Goal: Check status: Check status

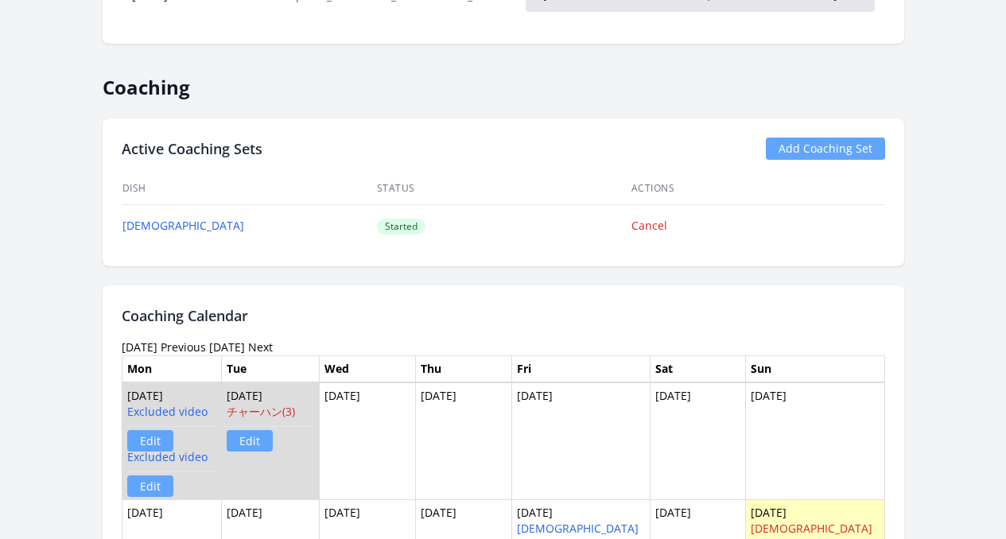
scroll to position [1147, 0]
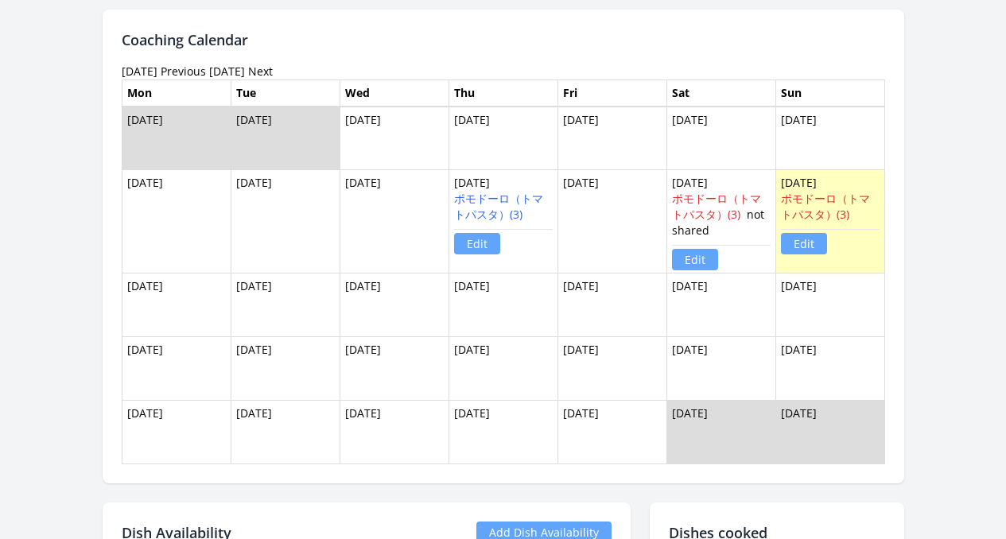
scroll to position [1562, 0]
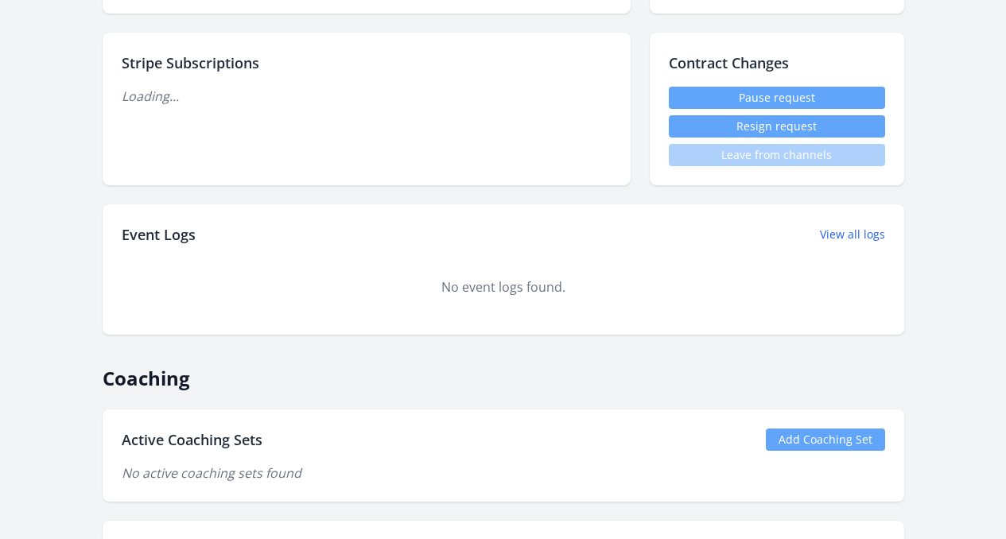
scroll to position [1091, 0]
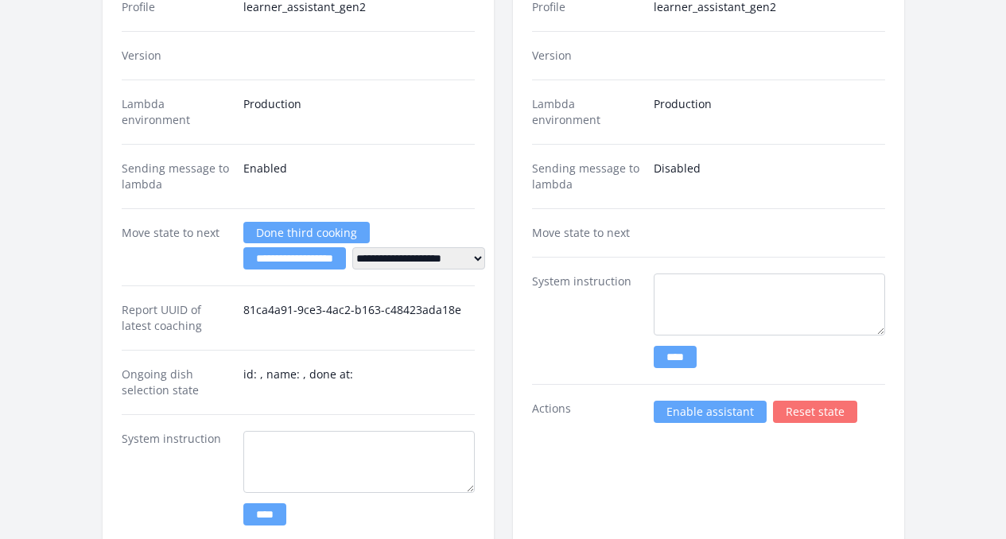
scroll to position [3518, 0]
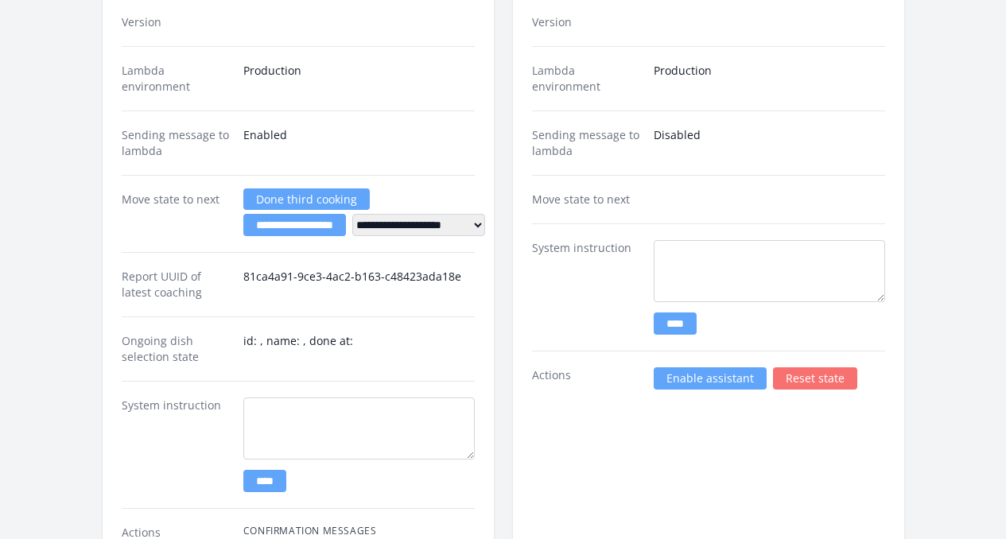
click at [700, 367] on link "Enable assistant" at bounding box center [710, 378] width 113 height 22
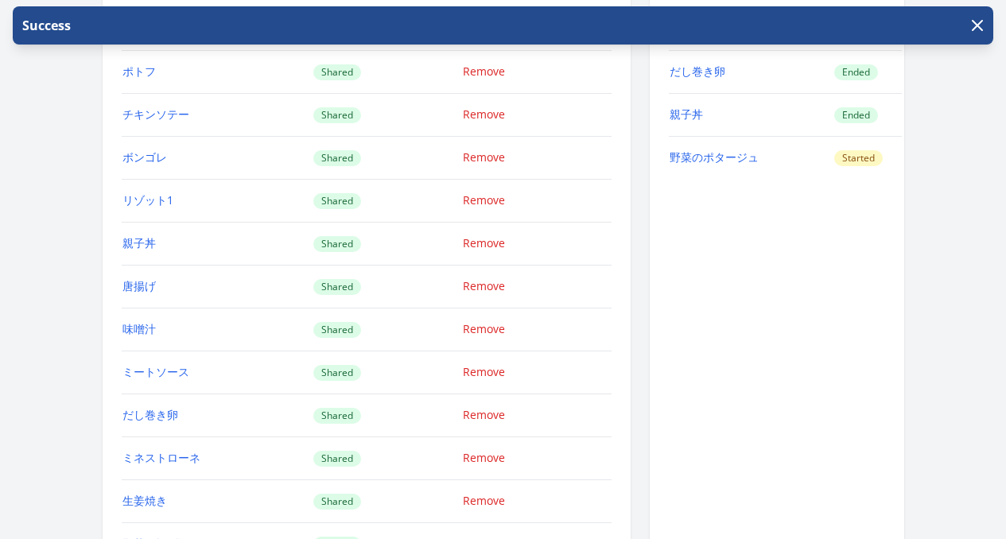
scroll to position [2527, 0]
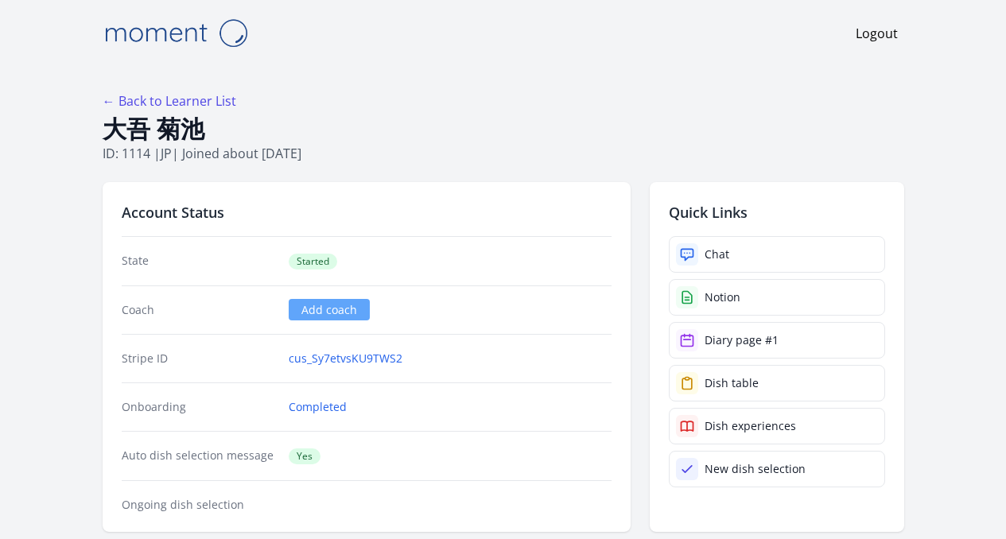
scroll to position [150, 0]
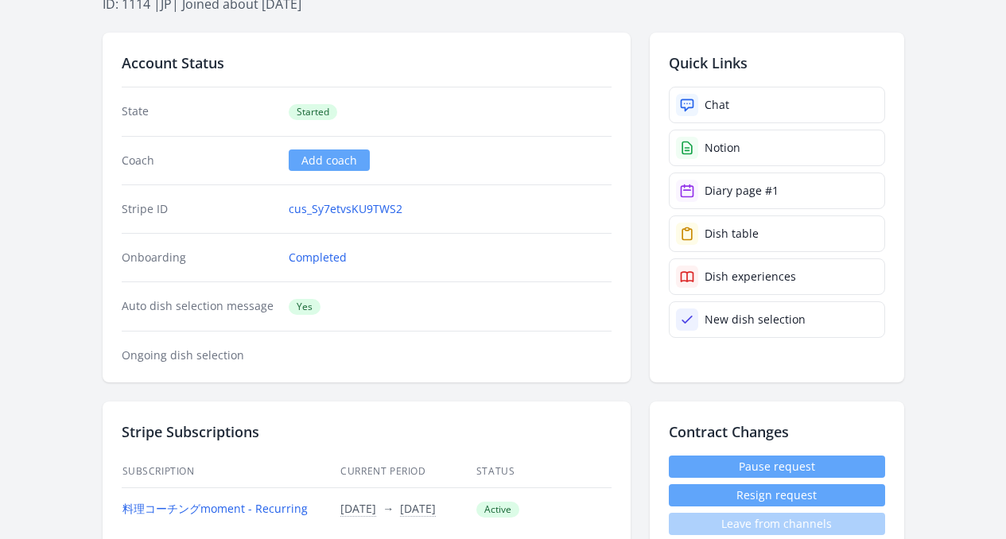
click at [269, 47] on div "Account Status State Started Coach Add coach Stripe ID cus_Sy7etvsKU9TWS2 Onboa…" at bounding box center [367, 208] width 528 height 350
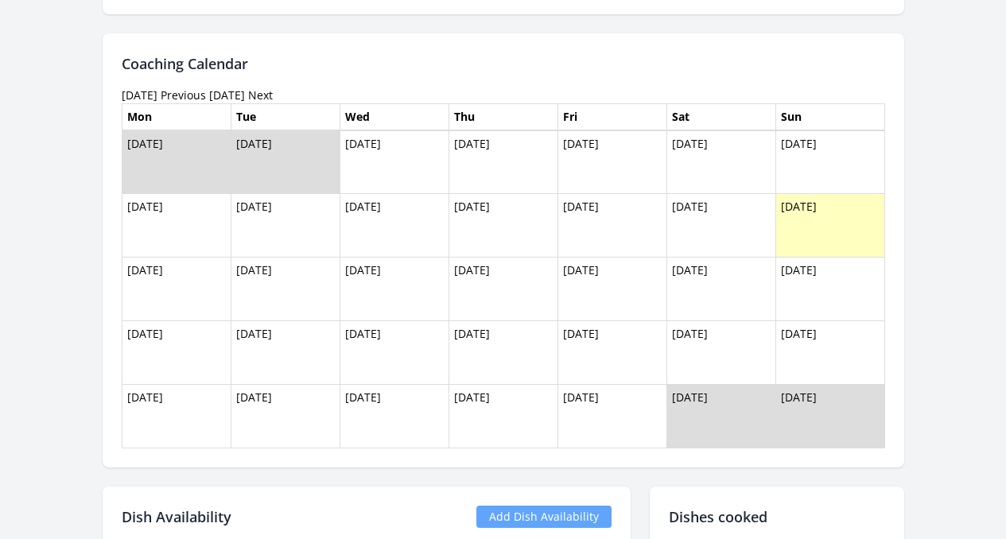
scroll to position [1361, 0]
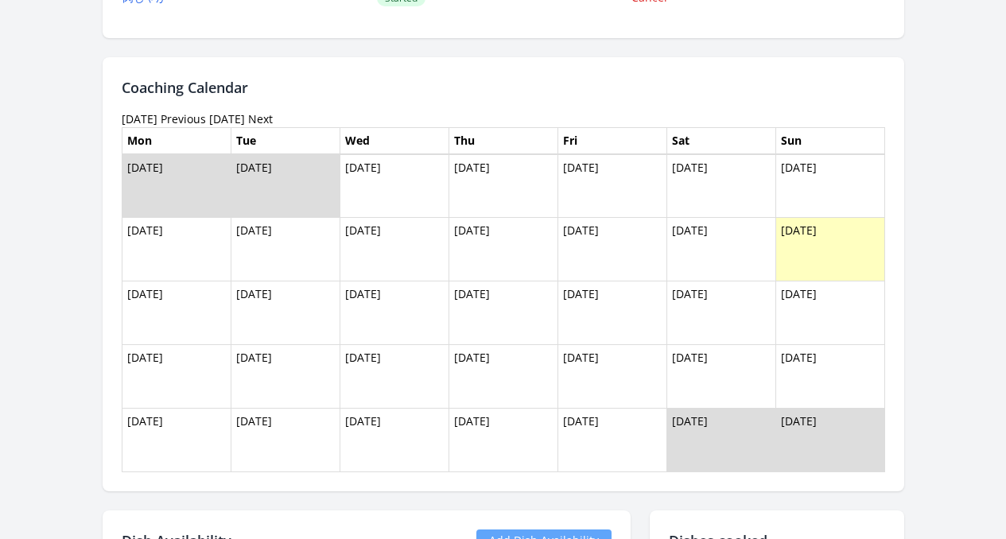
click at [169, 121] on link "Previous" at bounding box center [183, 118] width 45 height 15
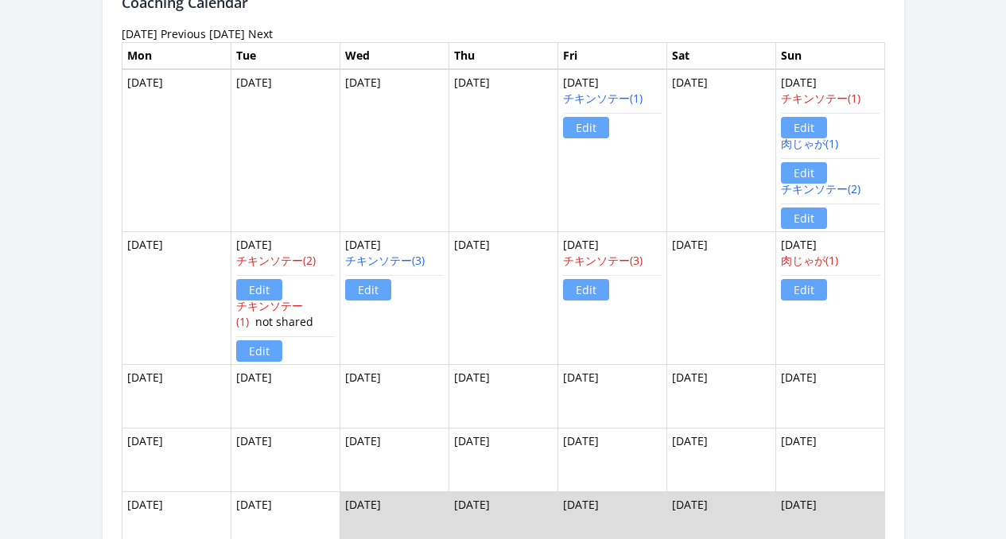
scroll to position [1423, 0]
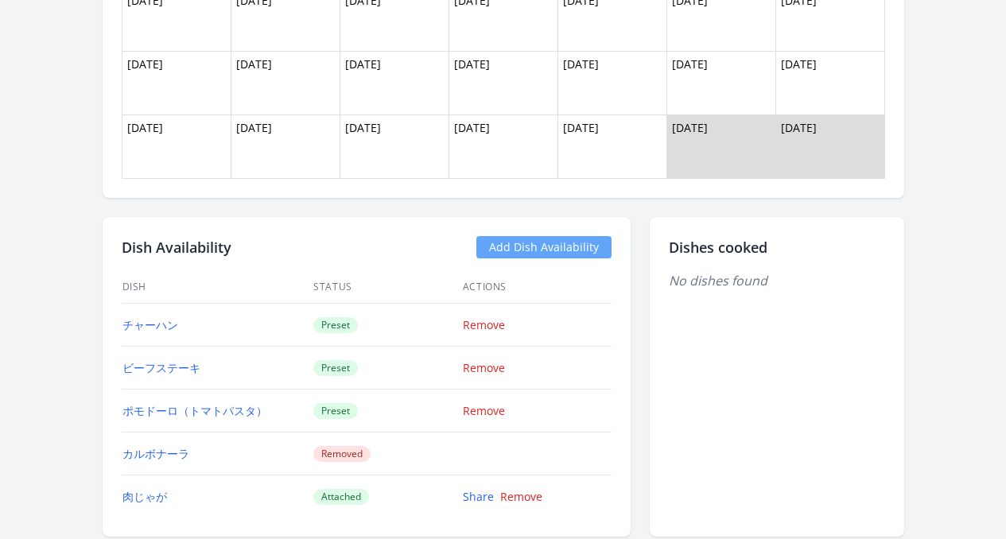
scroll to position [1489, 0]
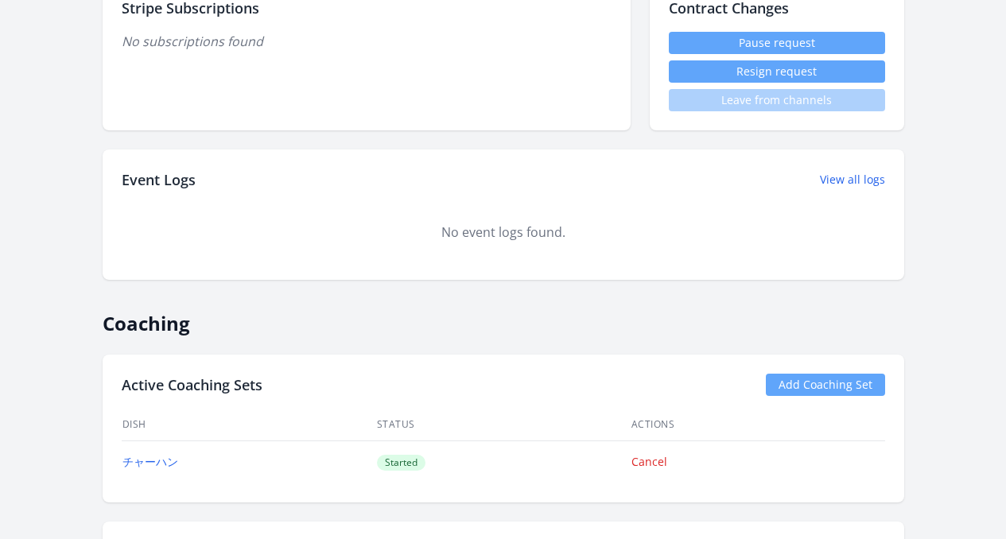
scroll to position [466, 0]
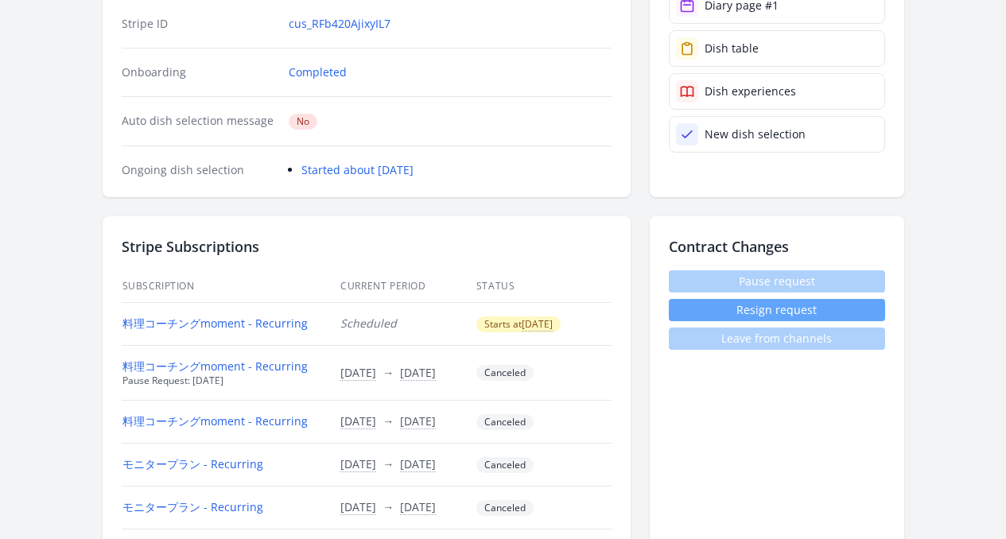
scroll to position [250, 0]
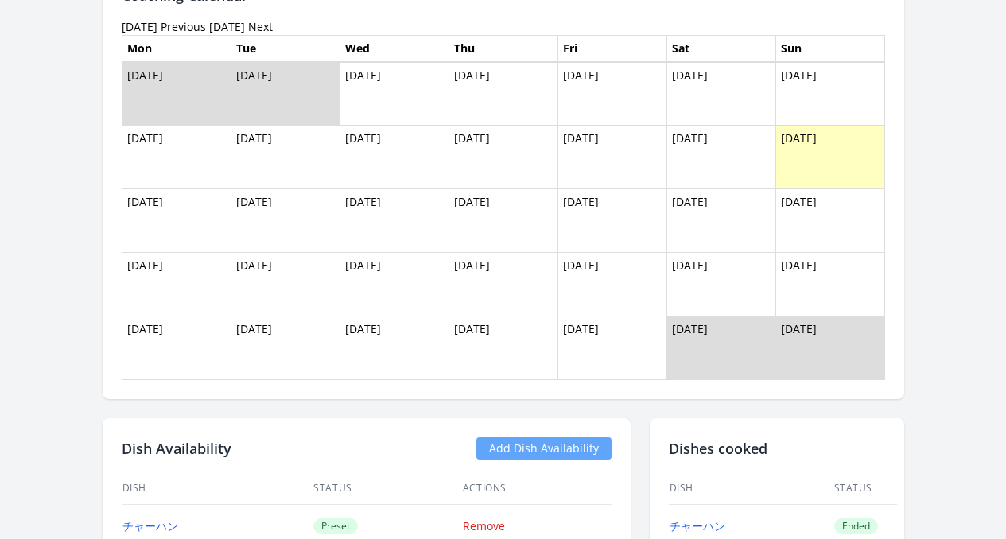
scroll to position [1307, 0]
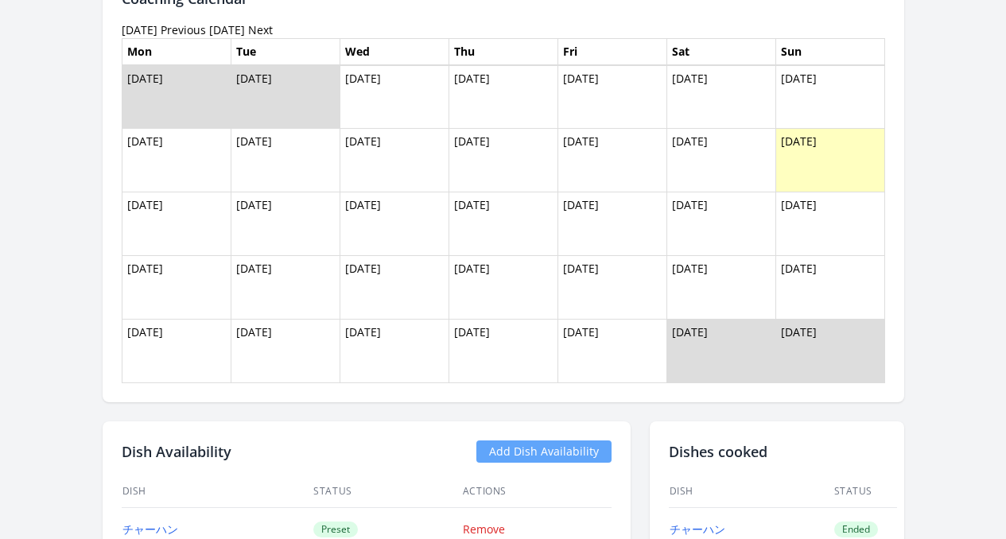
drag, startPoint x: 323, startPoint y: 80, endPoint x: 857, endPoint y: 153, distance: 539.4
click at [857, 153] on tbody "Sep 29 Sep 30 Oct 01 Oct 02 Oct 03 Oct 04 Oct 05 Oct 06 Oct 07 Oct 08 Oct 09 Oc…" at bounding box center [503, 224] width 763 height 318
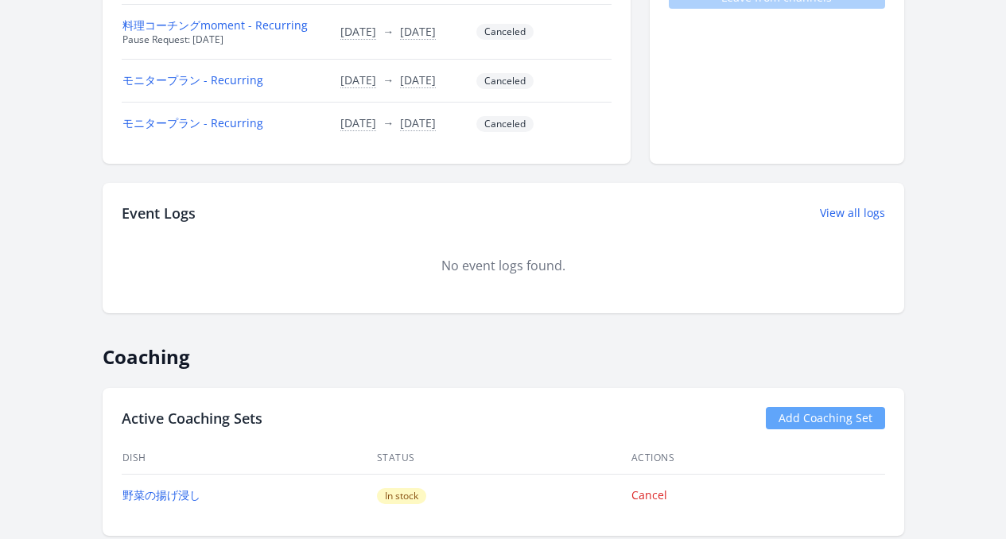
scroll to position [580, 0]
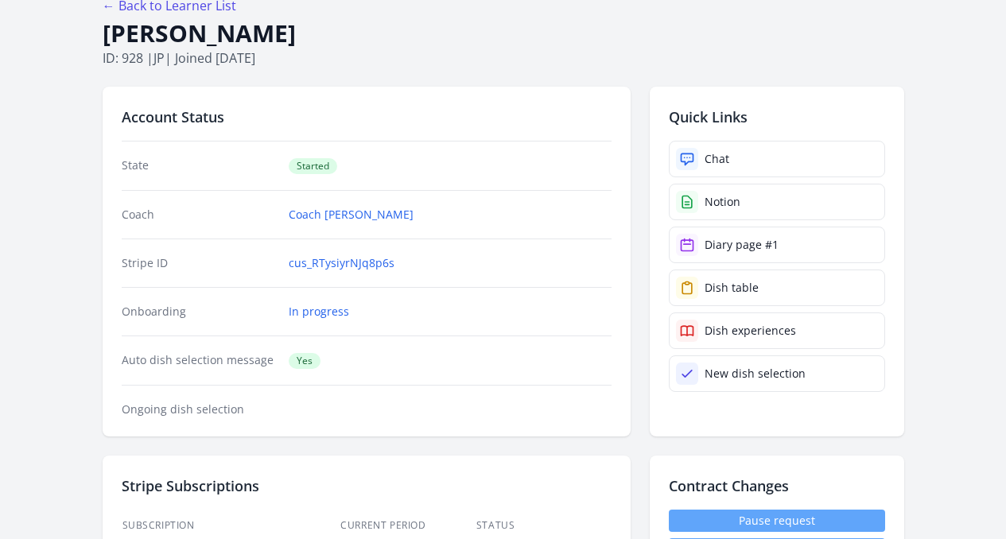
scroll to position [92, 0]
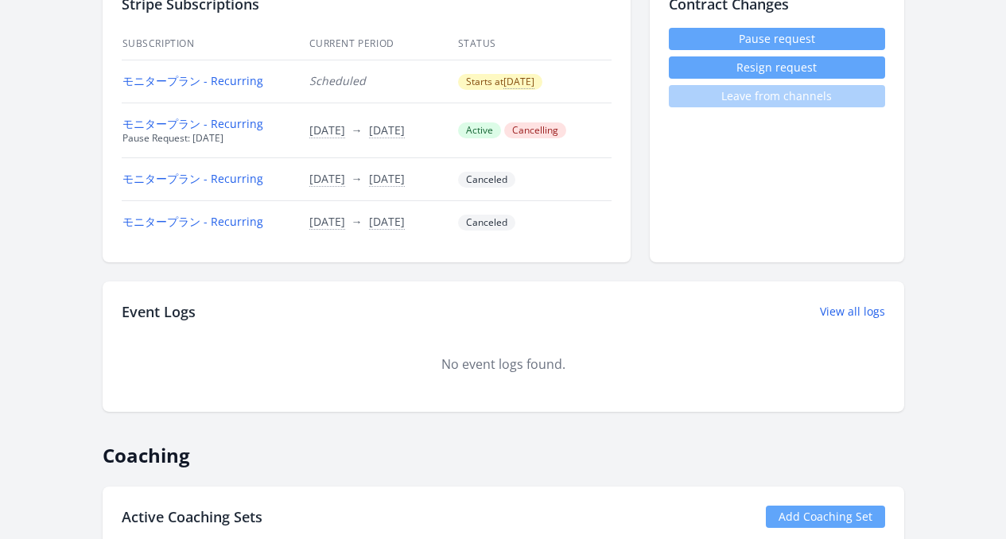
scroll to position [597, 0]
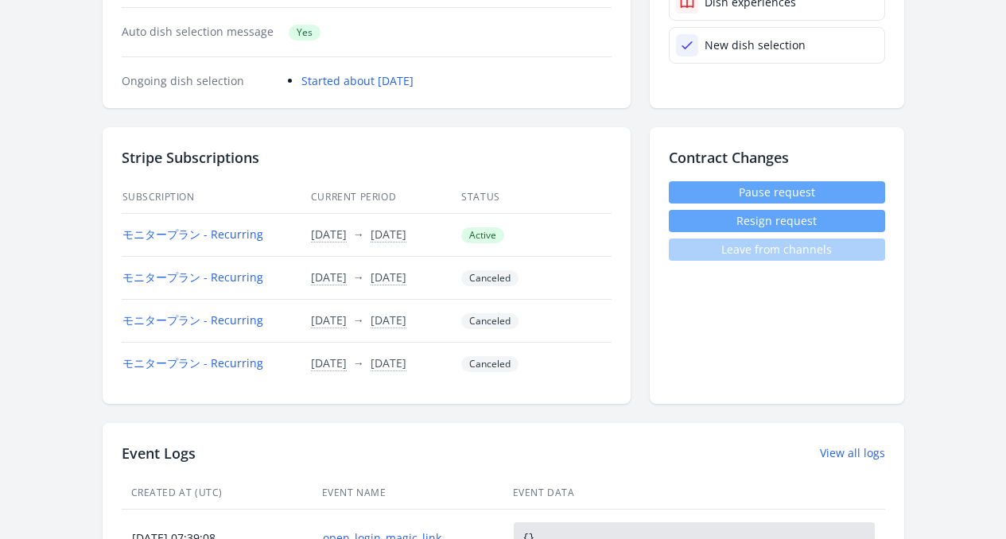
scroll to position [382, 0]
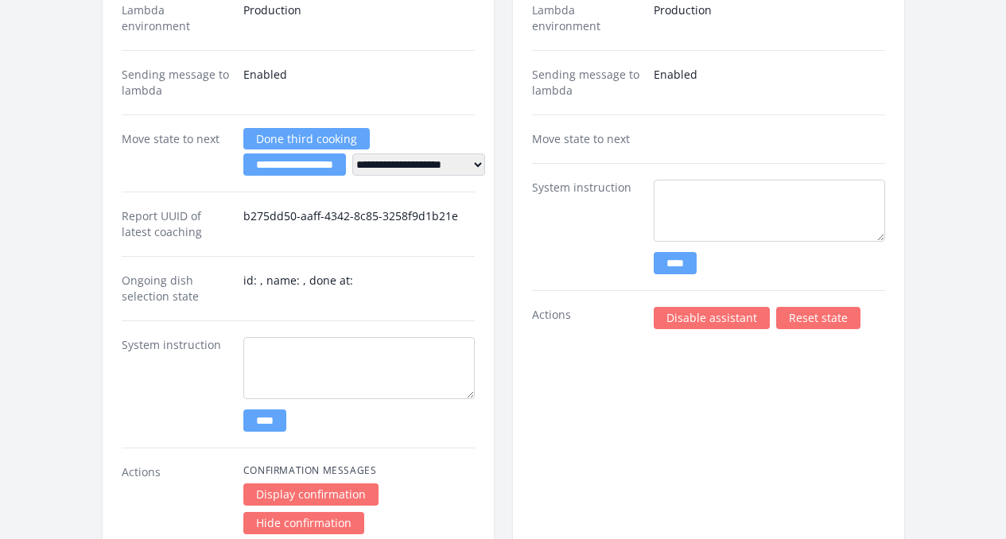
scroll to position [2950, 0]
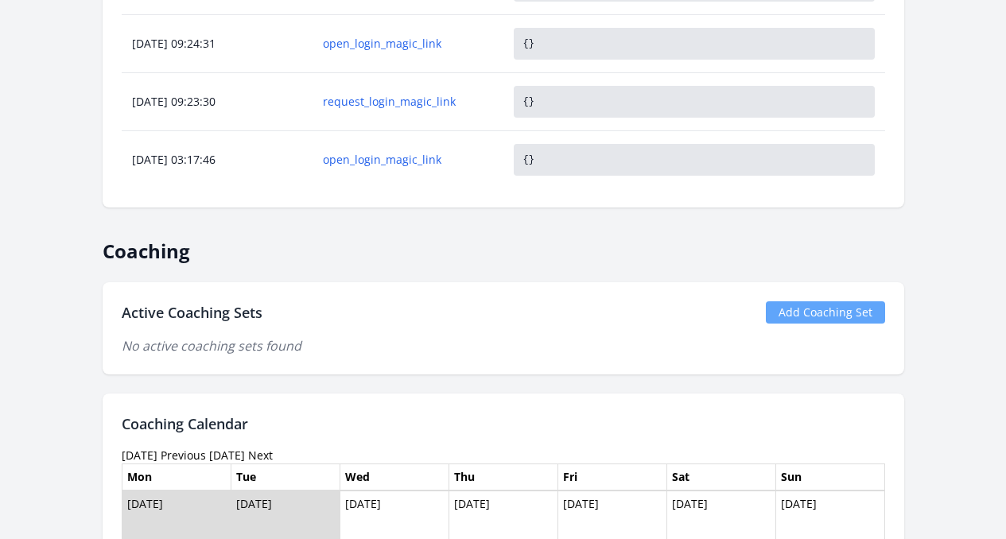
scroll to position [1183, 0]
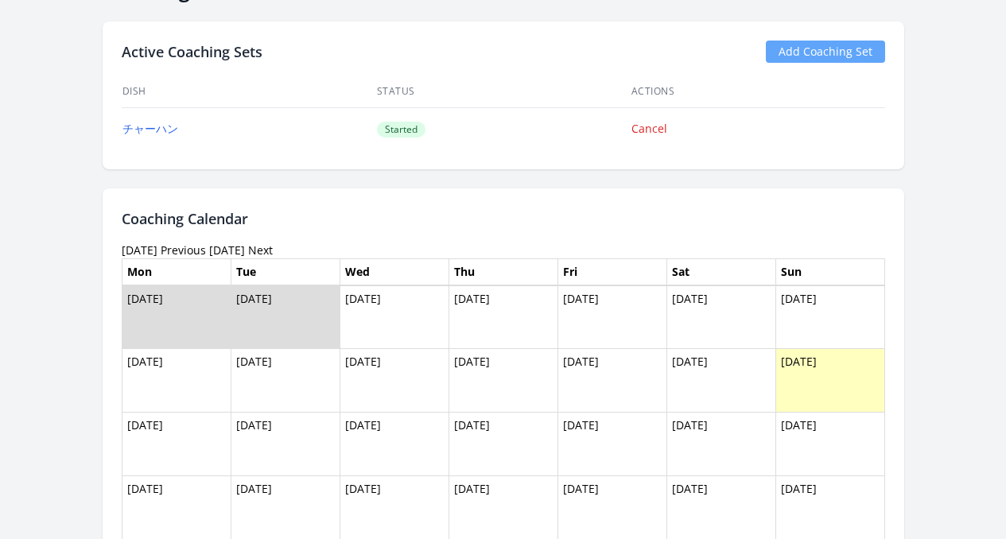
scroll to position [380, 0]
